Goal: Navigation & Orientation: Find specific page/section

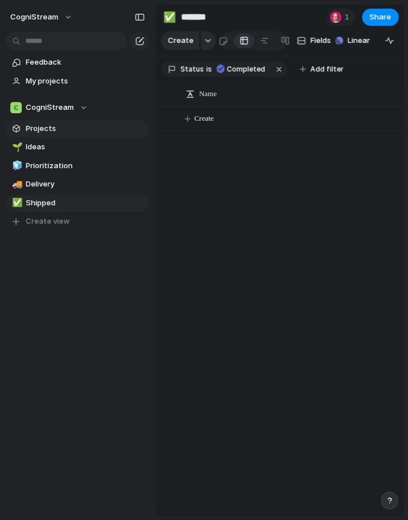
click at [59, 122] on link "Projects" at bounding box center [77, 128] width 143 height 17
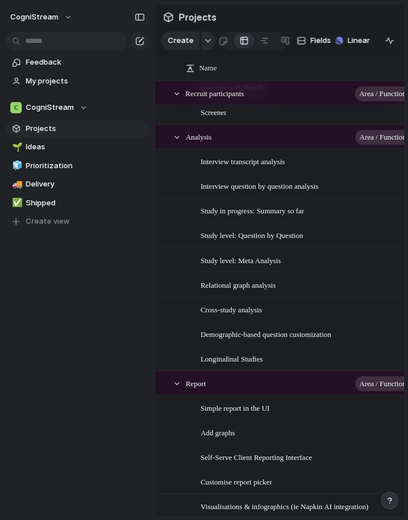
scroll to position [27, 0]
